Goal: Task Accomplishment & Management: Manage account settings

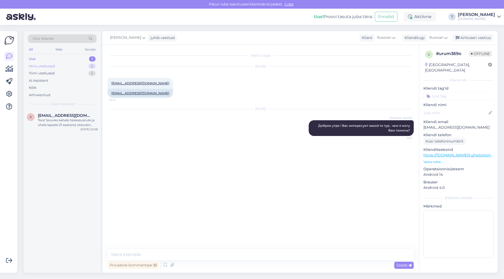
click at [65, 65] on div "Minu vestlused 2" at bounding box center [62, 66] width 69 height 7
click at [64, 59] on div "Uus 1" at bounding box center [62, 58] width 69 height 7
click at [63, 65] on div "Minu vestlused 2" at bounding box center [62, 66] width 69 height 7
click at [73, 64] on div "Minu vestlused 2" at bounding box center [62, 66] width 69 height 7
click at [72, 126] on div "Доброе утро ! Вас интересует какой то тур . чем я могу Вам помочь?" at bounding box center [68, 122] width 60 height 9
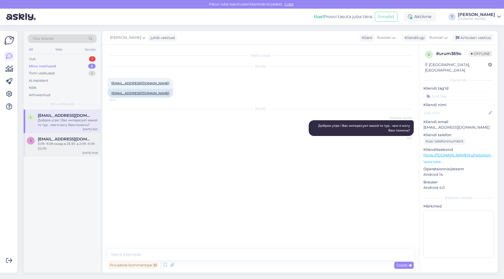
click at [74, 147] on div "3.09 -9.09 назад в 23.30. а 2.09 -9.09 22.00" at bounding box center [68, 146] width 60 height 9
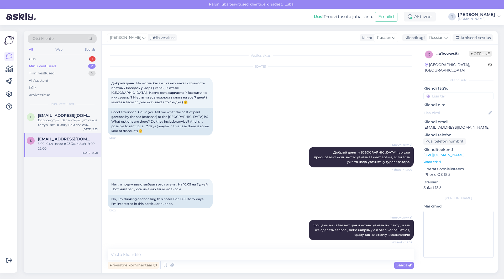
scroll to position [1786, 0]
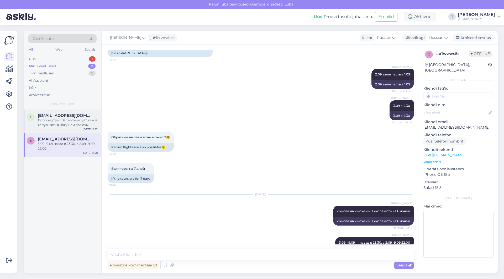
click at [75, 126] on div "Доброе утро ! Вас интересует какой то тур . чем я могу Вам помочь?" at bounding box center [68, 122] width 60 height 9
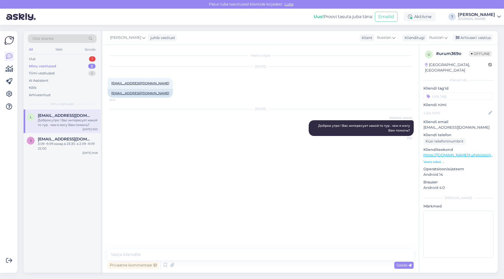
scroll to position [0, 0]
click at [473, 41] on div "Arhiveeri vestlus" at bounding box center [472, 37] width 40 height 7
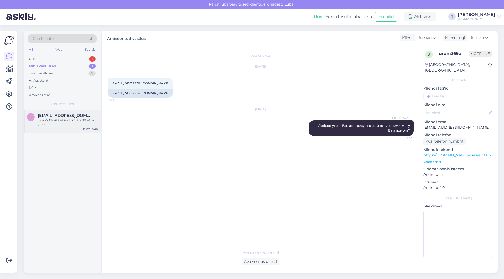
click at [75, 119] on div "3.09 -9.09 назад в 23.30. а 2.09 -9.09 22.00" at bounding box center [68, 122] width 60 height 9
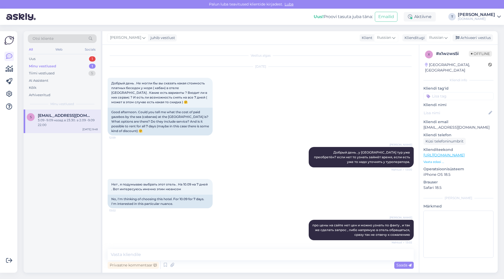
scroll to position [1786, 0]
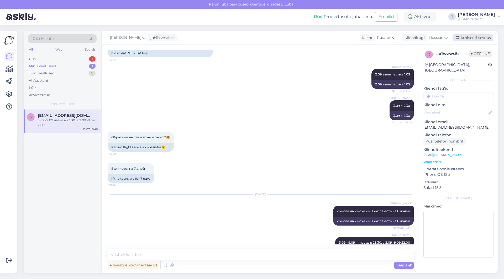
click at [467, 40] on div "Arhiveeri vestlus" at bounding box center [472, 37] width 40 height 7
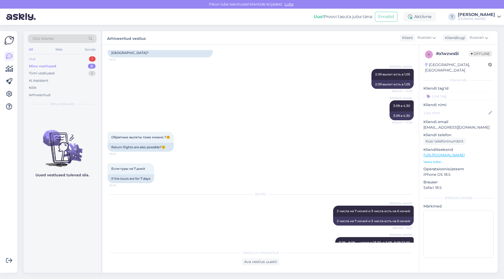
click at [66, 57] on div "Uus 1" at bounding box center [62, 58] width 69 height 7
